Goal: Obtain resource: Obtain resource

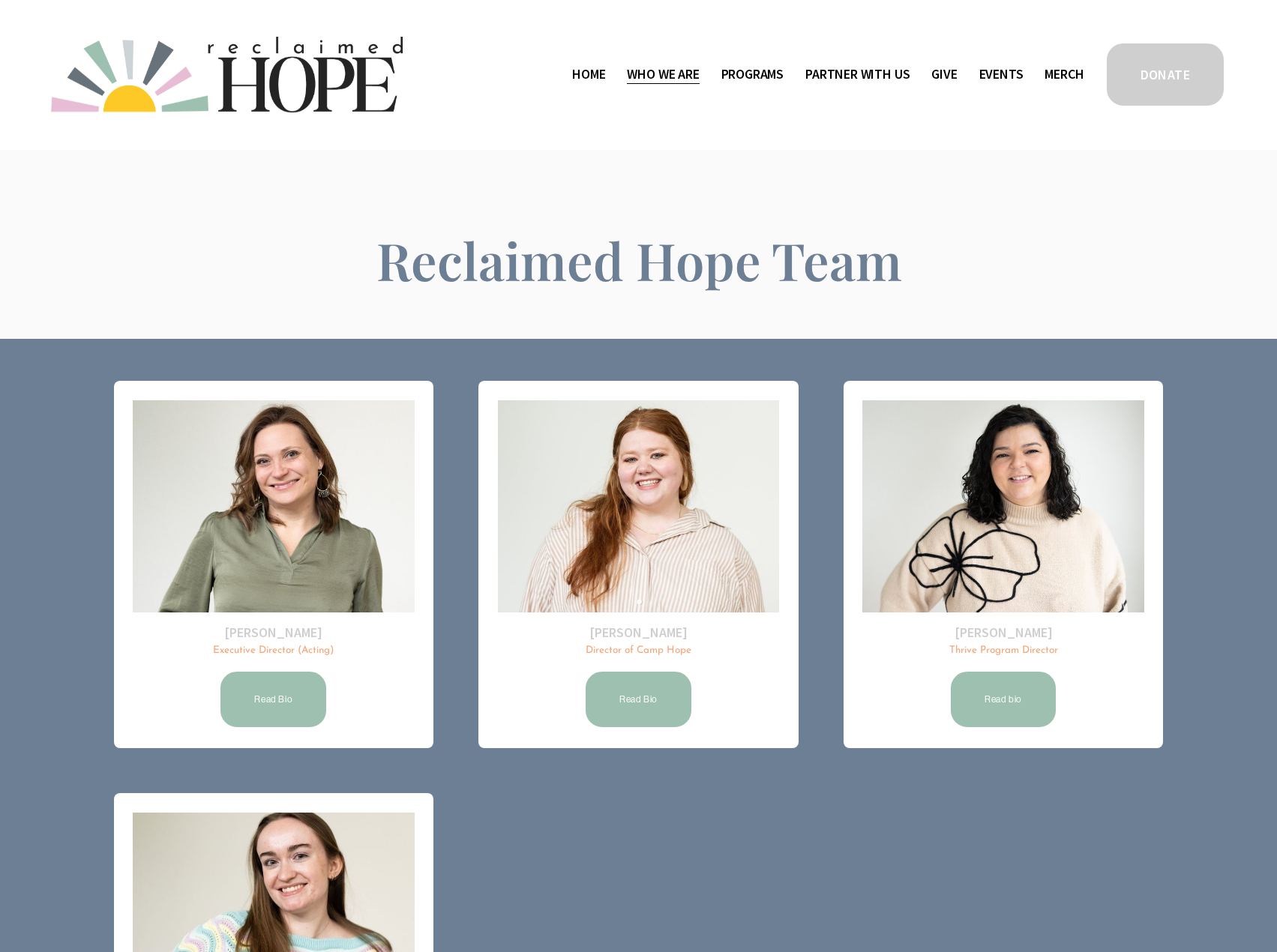
click at [0, 0] on span "Public Documents" at bounding box center [0, 0] width 0 height 0
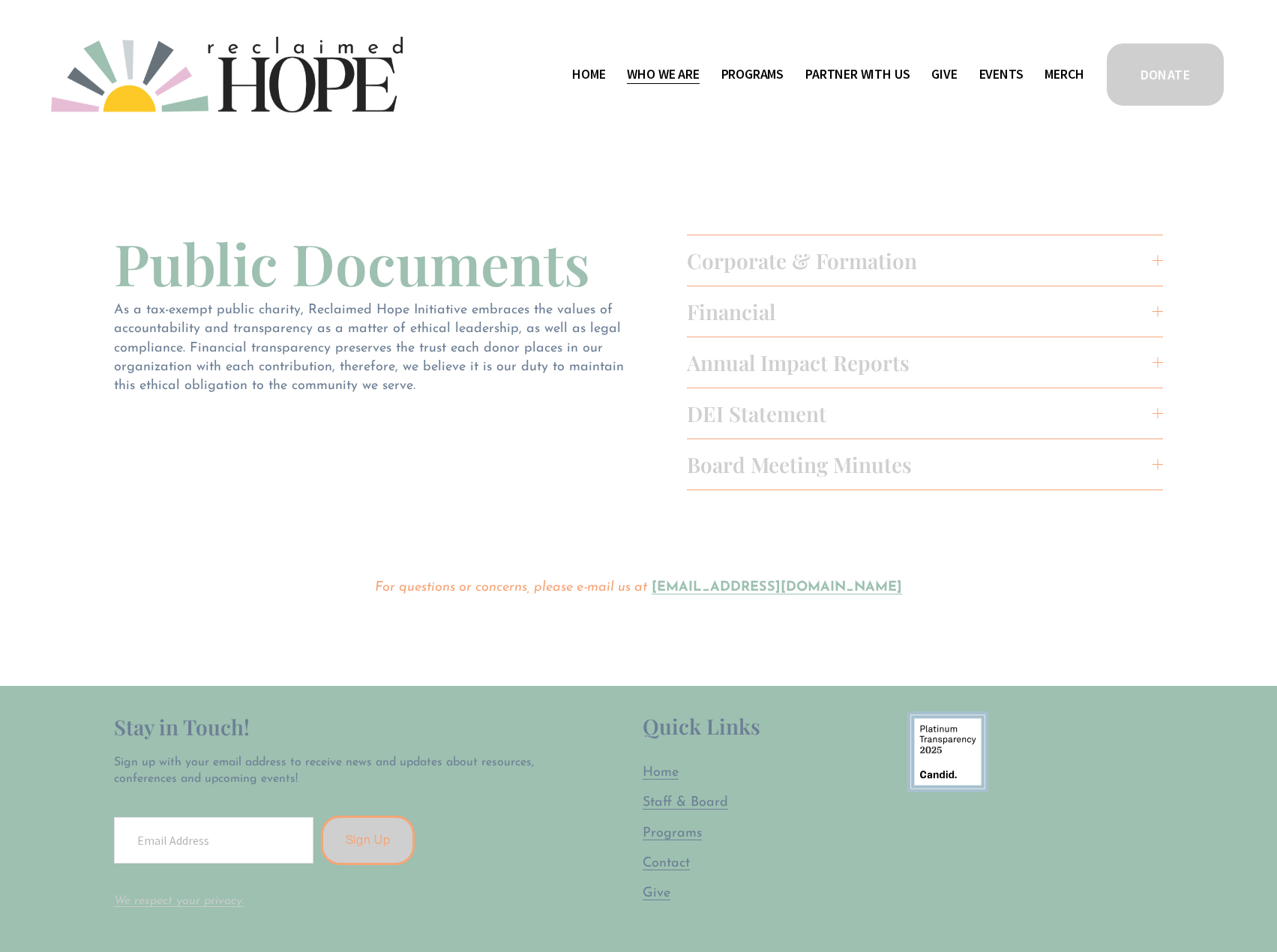
click at [767, 274] on span "Corporate & Formation" at bounding box center [920, 260] width 467 height 28
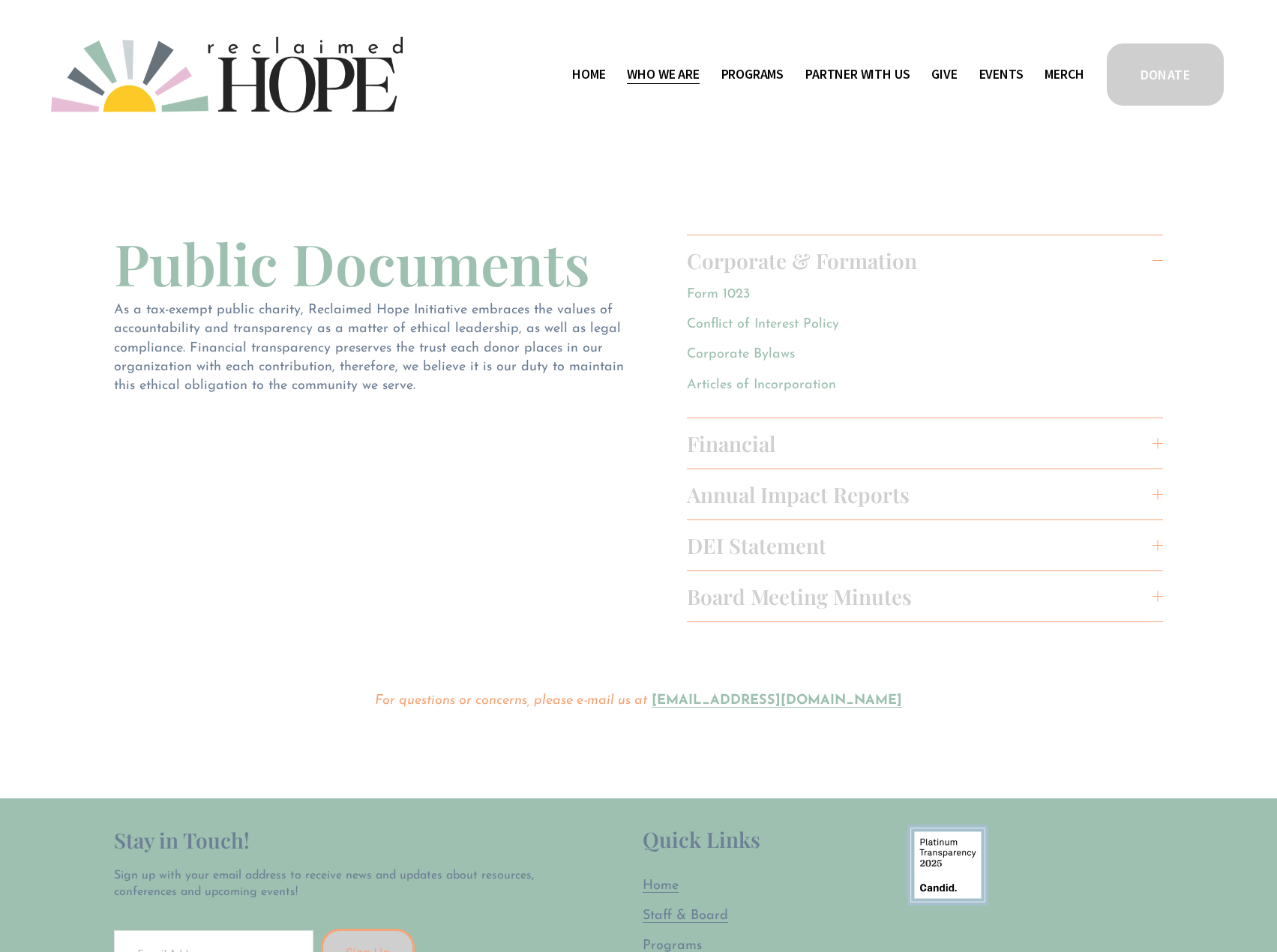
click at [829, 589] on span "Board Meeting Minutes" at bounding box center [920, 596] width 467 height 28
